Goal: Check status: Check status

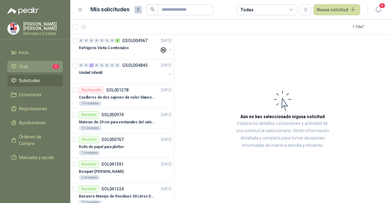
click at [48, 65] on li "Chat 1" at bounding box center [35, 66] width 48 height 7
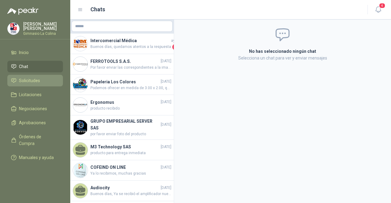
click at [52, 77] on li "Solicitudes" at bounding box center [35, 80] width 48 height 7
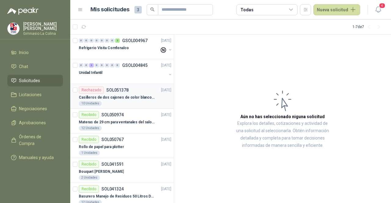
click at [115, 101] on div "10 Unidades" at bounding box center [125, 103] width 93 height 5
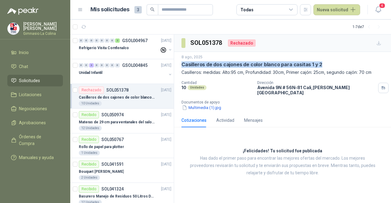
drag, startPoint x: 322, startPoint y: 63, endPoint x: 177, endPoint y: 67, distance: 145.3
click at [177, 67] on div "[DATE] Casilleros de dos cajones de color blanco para casitas 1 y 2 Casilleros:…" at bounding box center [282, 82] width 217 height 61
copy p "Casilleros de dos cajones de color blanco para casitas 1 y 2"
click at [112, 123] on p "Materas de 29 cm para ventanales del salon de lenguaje y coordinación" at bounding box center [117, 123] width 76 height 6
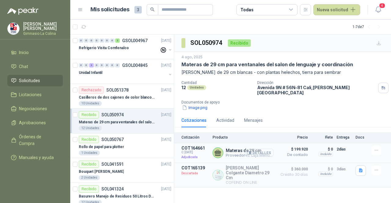
click at [258, 149] on button "Detalles" at bounding box center [259, 153] width 29 height 8
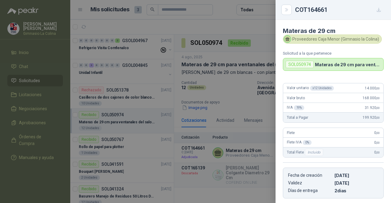
click at [234, 95] on div at bounding box center [195, 101] width 391 height 203
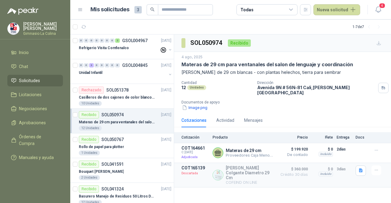
click at [300, 105] on div "Image.png" at bounding box center [285, 108] width 207 height 6
click at [127, 76] on div at bounding box center [123, 78] width 88 height 5
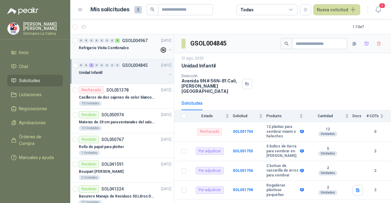
click at [130, 47] on div "Refrigerio Visita Comfenalco" at bounding box center [119, 47] width 81 height 7
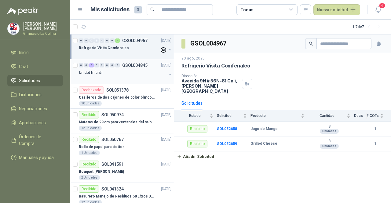
click at [122, 74] on div "Unidad Infantil" at bounding box center [123, 72] width 88 height 7
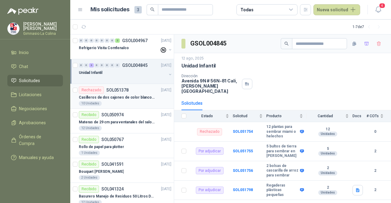
click at [128, 101] on div "10 Unidades" at bounding box center [125, 103] width 93 height 5
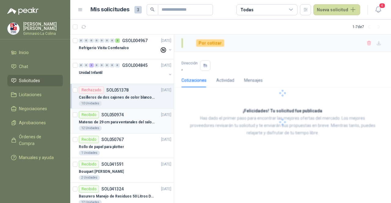
click at [124, 128] on div "12 Unidades" at bounding box center [125, 128] width 93 height 5
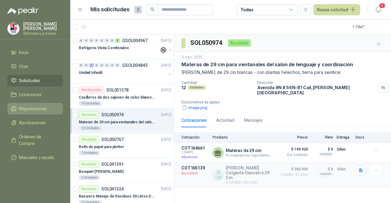
click at [44, 111] on link "Negociaciones" at bounding box center [35, 109] width 56 height 12
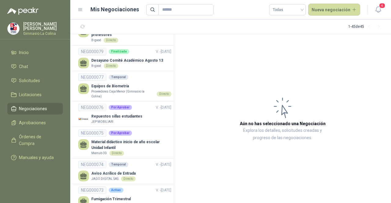
scroll to position [214, 0]
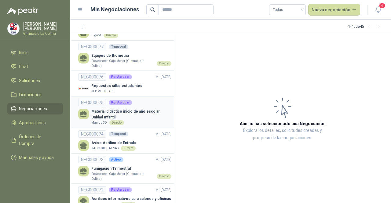
click at [142, 120] on p "Material didáctico inicio de año escolar Unidad Infantil" at bounding box center [131, 115] width 80 height 12
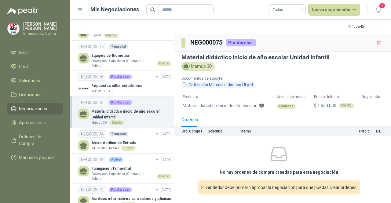
click at [232, 86] on button "Cotización Material didáctico UI.pdf" at bounding box center [218, 85] width 72 height 6
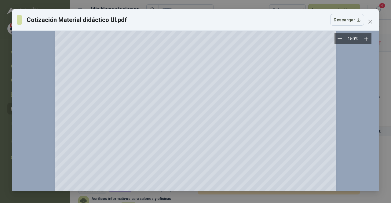
scroll to position [1651, 0]
click at [367, 22] on span "Close" at bounding box center [371, 21] width 10 height 5
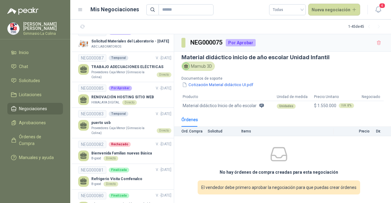
scroll to position [0, 0]
